Goal: Task Accomplishment & Management: Manage account settings

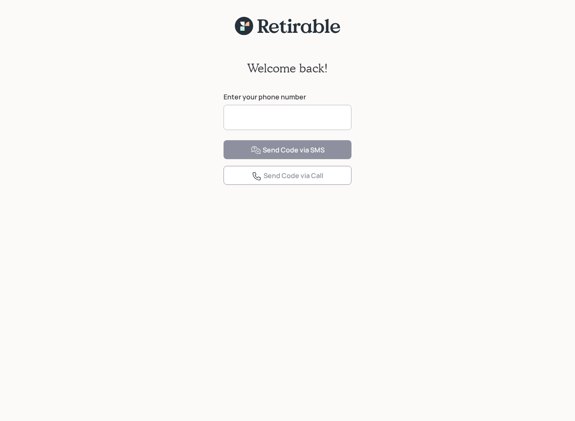
click at [289, 112] on input at bounding box center [288, 117] width 128 height 25
type input "**********"
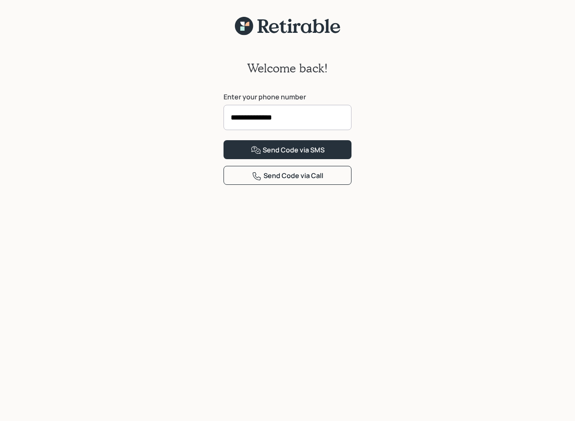
click at [316, 155] on div "Send Code via SMS" at bounding box center [288, 150] width 74 height 10
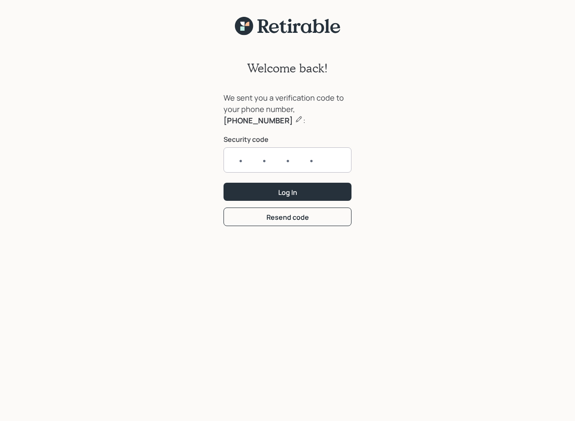
click at [240, 156] on input "text" at bounding box center [288, 159] width 128 height 25
type input "6312"
click at [299, 193] on button "Log In" at bounding box center [288, 192] width 128 height 18
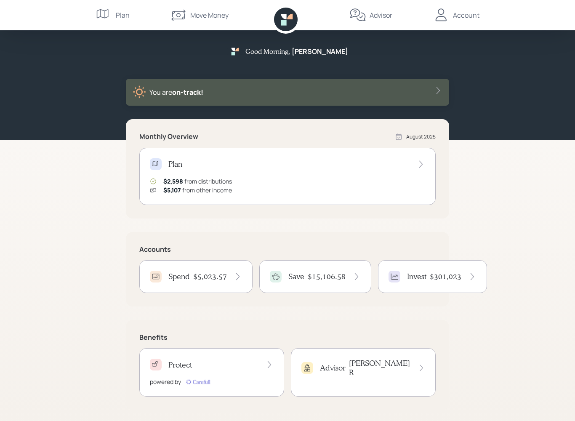
click at [215, 279] on h4 "$5,023.57" at bounding box center [210, 276] width 34 height 9
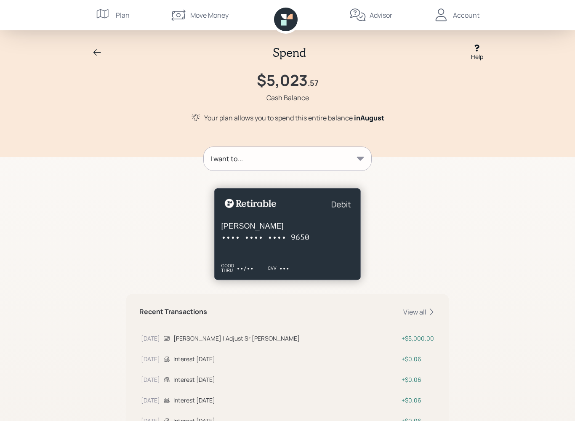
click at [363, 157] on icon at bounding box center [360, 159] width 8 height 8
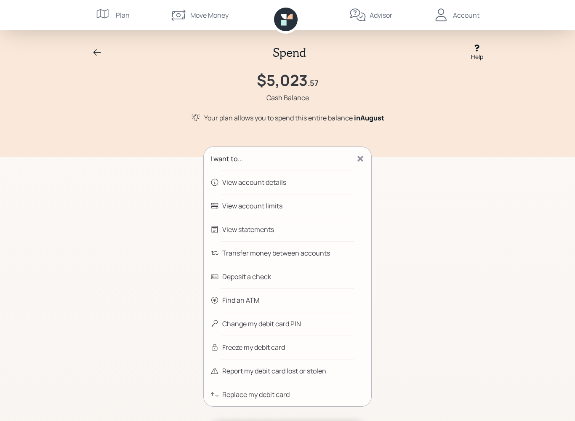
click at [345, 246] on div "Transfer money between accounts" at bounding box center [288, 253] width 168 height 24
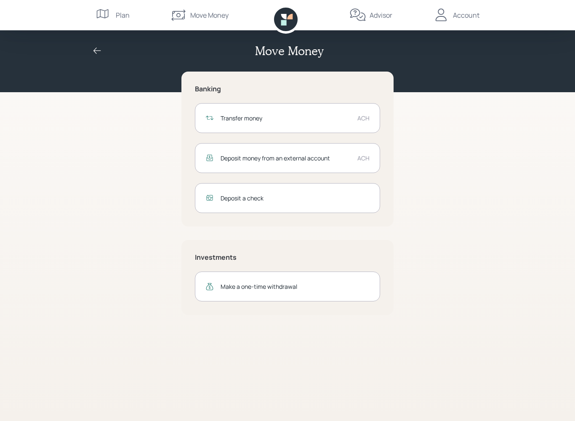
click at [340, 110] on div "Transfer money ACH" at bounding box center [287, 118] width 185 height 30
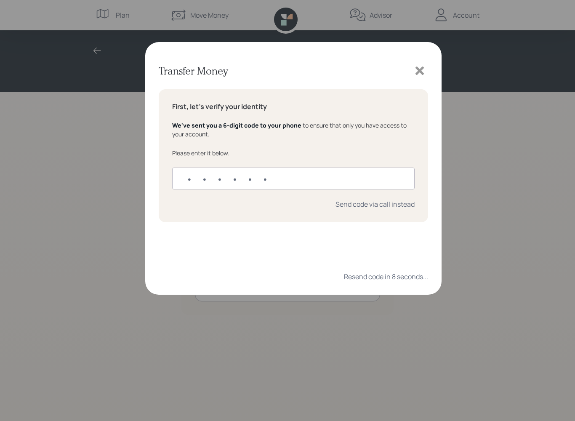
click at [423, 67] on icon at bounding box center [420, 70] width 13 height 13
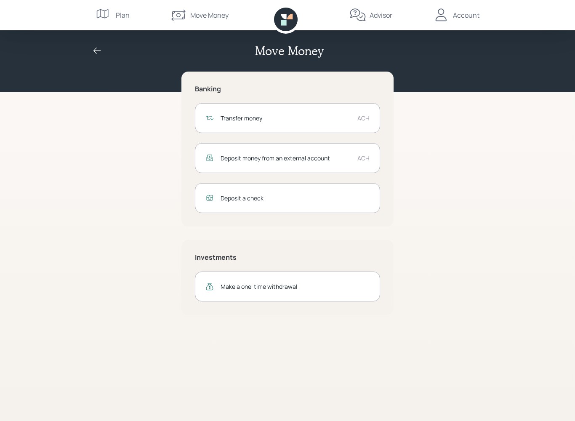
click at [360, 109] on div "Transfer money ACH" at bounding box center [287, 118] width 185 height 30
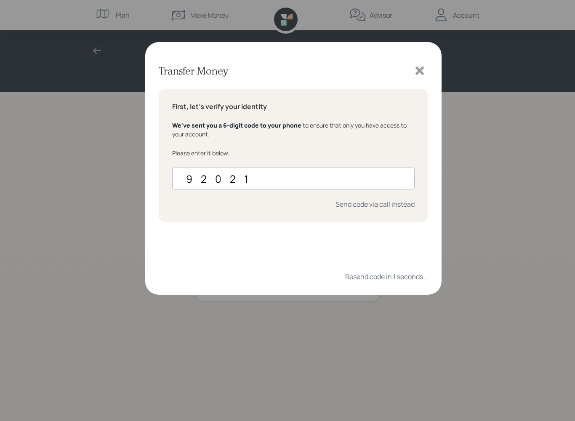
type input "920210"
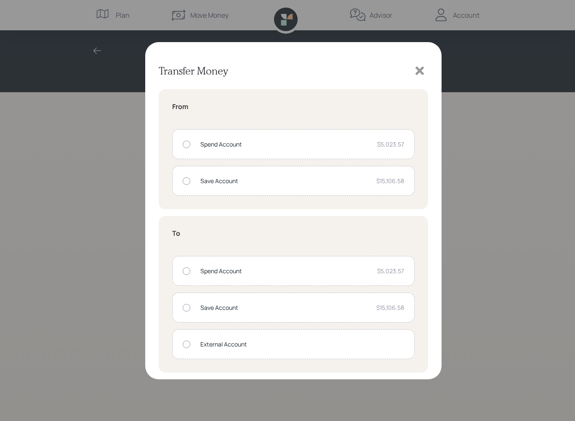
click at [186, 140] on div "Spend Account $5,023.57" at bounding box center [293, 144] width 243 height 30
radio input "true"
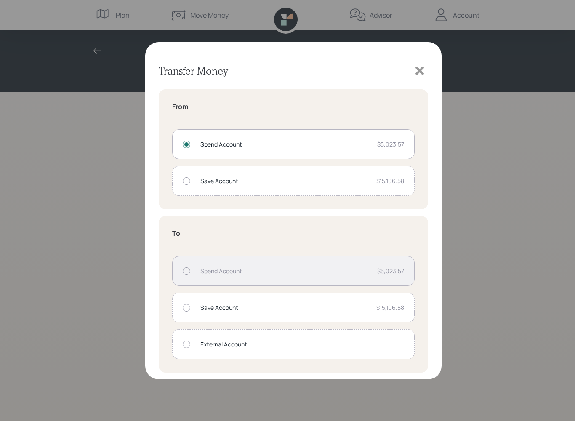
click at [404, 139] on div "Spend Account $5,023.57" at bounding box center [293, 144] width 243 height 30
click at [296, 147] on div "Spend Account" at bounding box center [286, 144] width 170 height 9
click at [383, 134] on div "Spend Account $5,023.57" at bounding box center [293, 144] width 243 height 30
click at [407, 134] on div "Spend Account $5,023.57" at bounding box center [293, 144] width 243 height 30
click at [184, 342] on div at bounding box center [187, 345] width 8 height 8
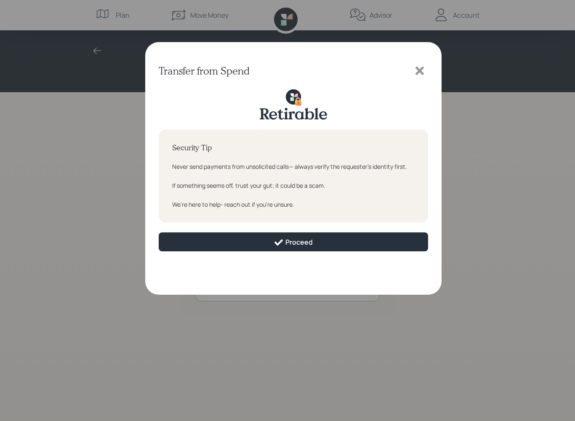
click at [388, 242] on button "Proceed" at bounding box center [294, 242] width 270 height 19
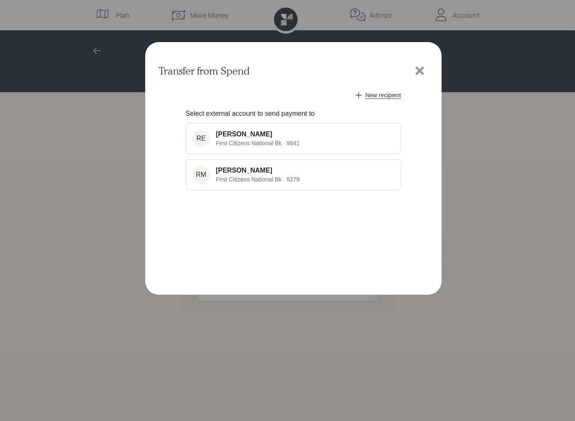
click at [428, 64] on div at bounding box center [420, 70] width 17 height 17
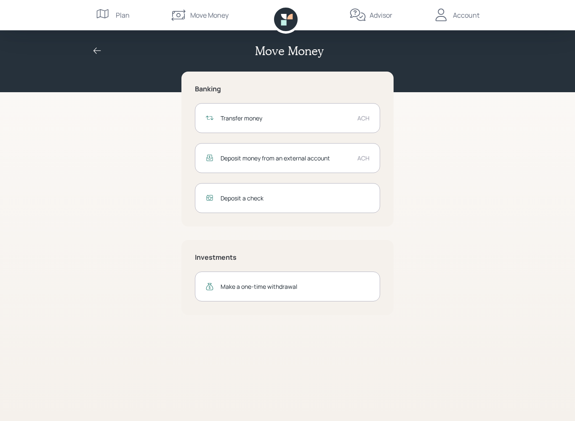
click at [123, 48] on div "Move Money" at bounding box center [288, 51] width 404 height 14
click at [94, 46] on icon at bounding box center [97, 51] width 10 height 10
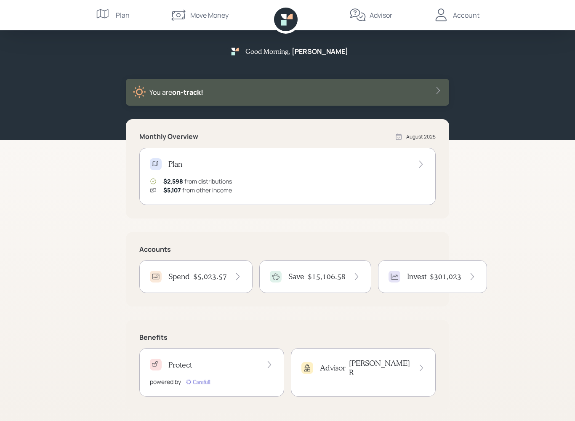
click at [466, 9] on div "Account" at bounding box center [456, 15] width 47 height 30
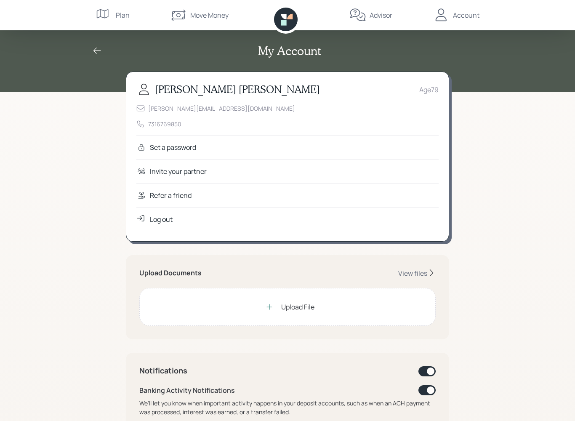
click at [159, 218] on div "Log out" at bounding box center [161, 219] width 23 height 10
